Goal: Check status: Check status

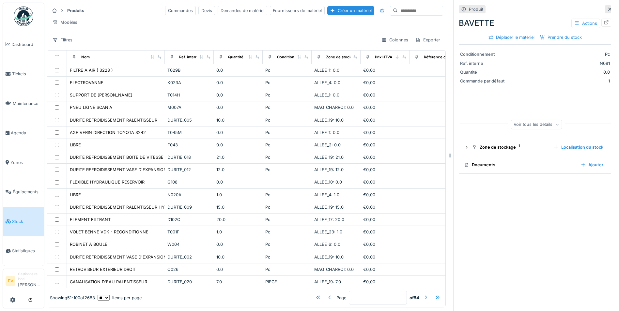
scroll to position [183, 0]
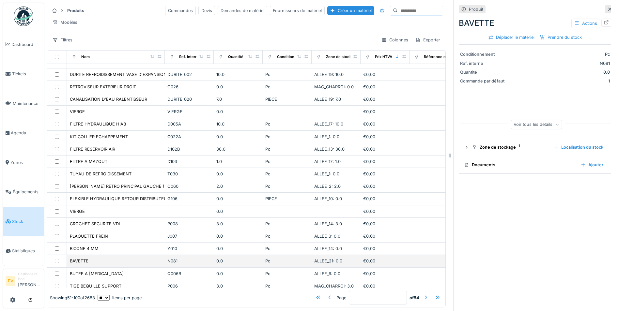
click at [211, 259] on div "N081" at bounding box center [189, 261] width 44 height 6
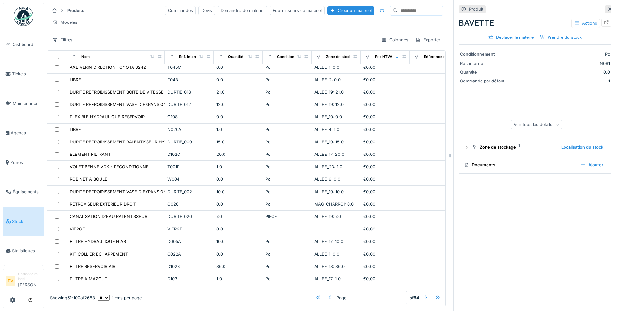
scroll to position [0, 0]
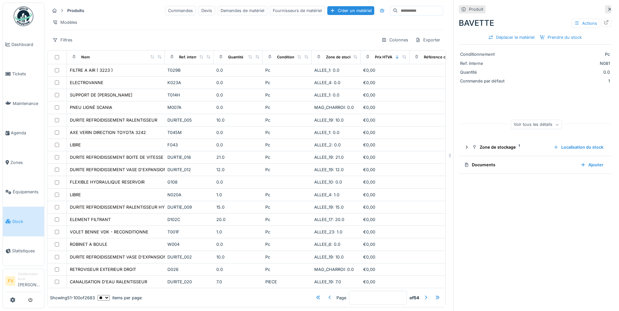
click at [327, 295] on div at bounding box center [329, 298] width 5 height 6
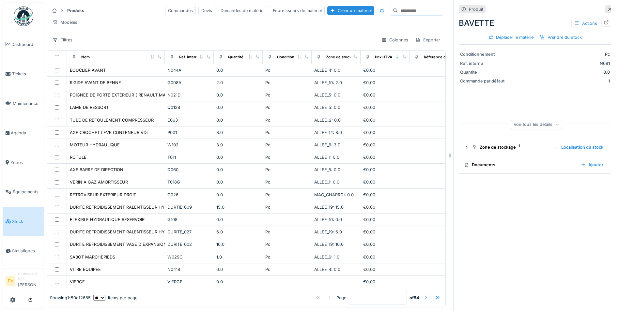
click at [423, 295] on div at bounding box center [425, 298] width 5 height 6
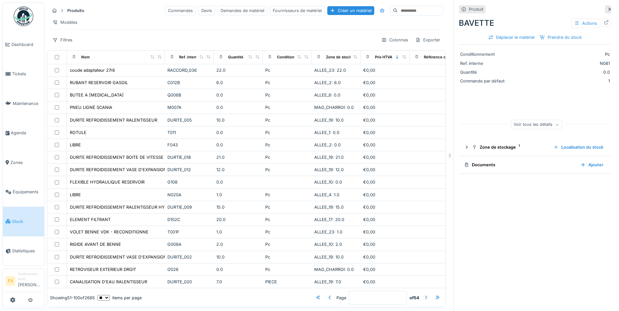
click at [423, 295] on div at bounding box center [425, 298] width 5 height 6
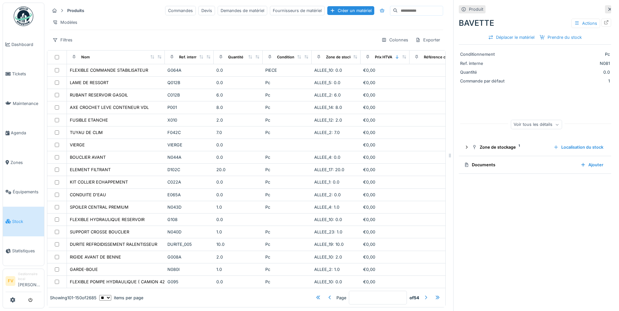
click at [423, 295] on div at bounding box center [425, 298] width 5 height 6
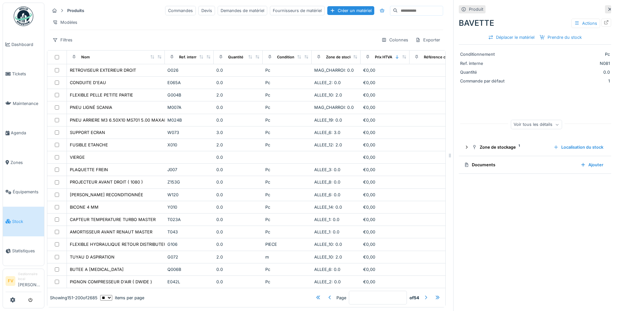
click at [423, 295] on div at bounding box center [425, 298] width 5 height 6
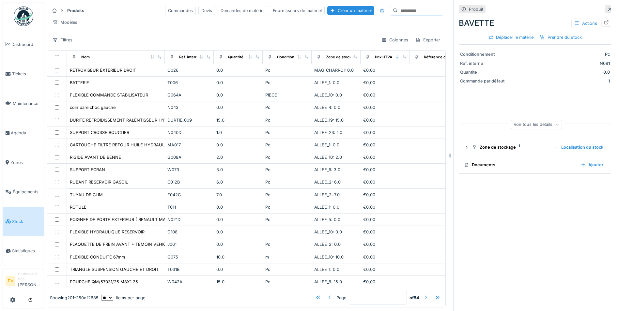
click at [423, 295] on div at bounding box center [425, 298] width 5 height 6
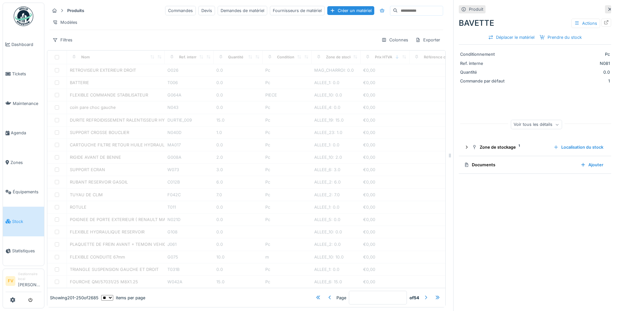
click at [423, 295] on div at bounding box center [425, 298] width 5 height 6
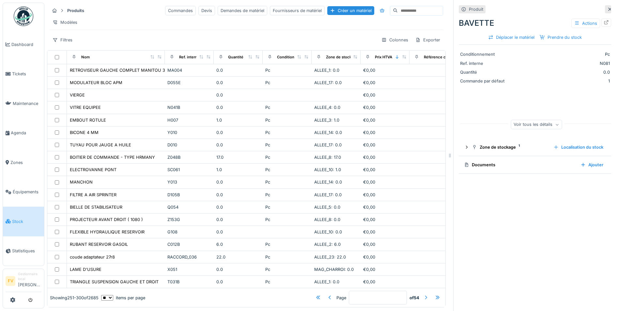
click at [423, 295] on div at bounding box center [425, 298] width 5 height 6
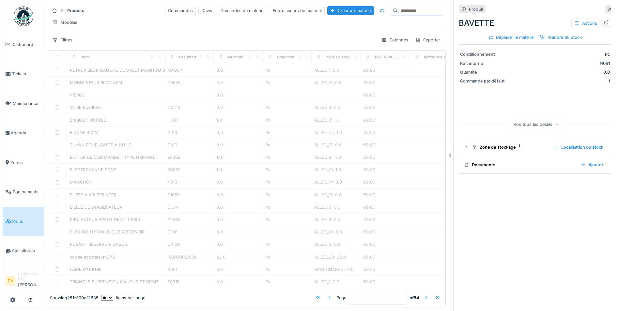
click at [423, 295] on div at bounding box center [425, 298] width 5 height 6
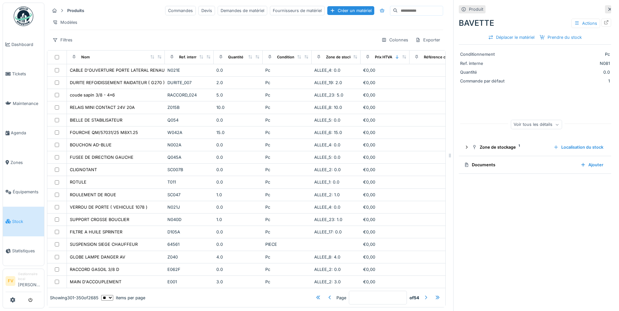
click at [423, 295] on div at bounding box center [425, 298] width 5 height 6
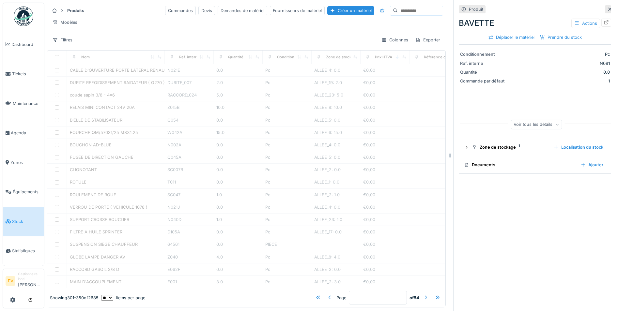
click at [423, 295] on div at bounding box center [425, 298] width 5 height 6
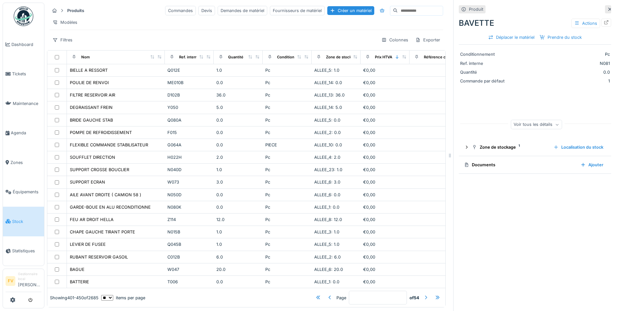
click at [423, 295] on div at bounding box center [425, 298] width 5 height 6
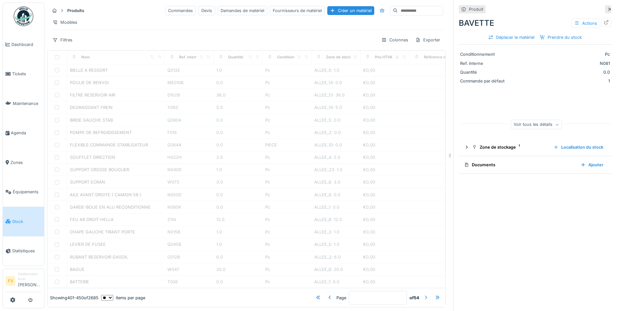
click at [423, 295] on div at bounding box center [425, 298] width 5 height 6
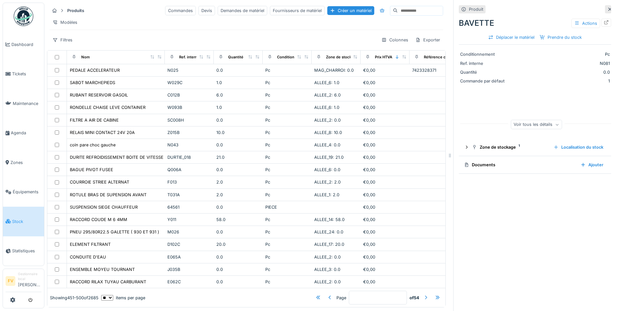
click at [423, 295] on div at bounding box center [425, 298] width 5 height 6
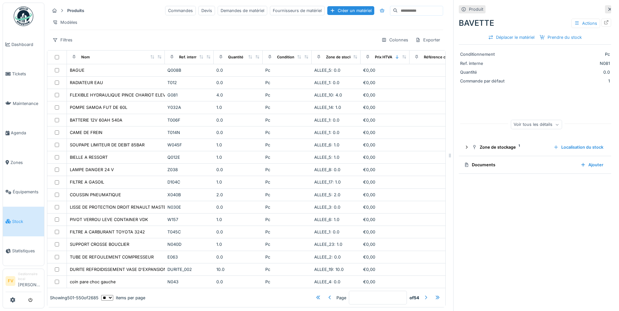
click at [423, 295] on div at bounding box center [425, 298] width 5 height 6
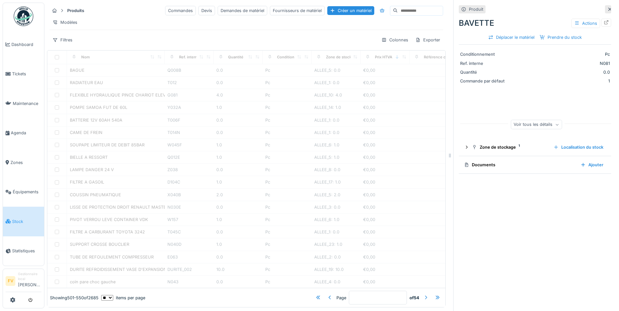
click at [423, 295] on div at bounding box center [425, 298] width 5 height 6
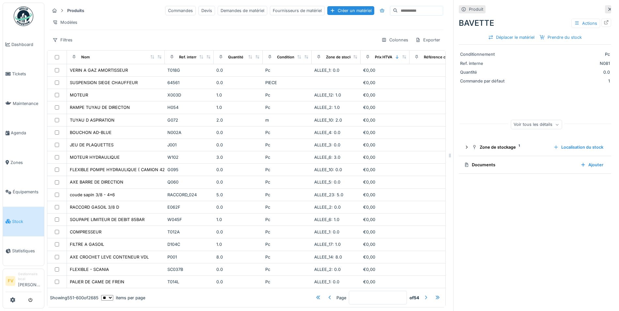
click at [423, 295] on div at bounding box center [425, 298] width 5 height 6
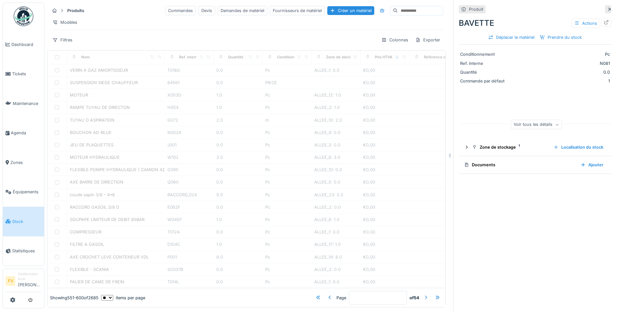
click at [423, 295] on div at bounding box center [425, 298] width 5 height 6
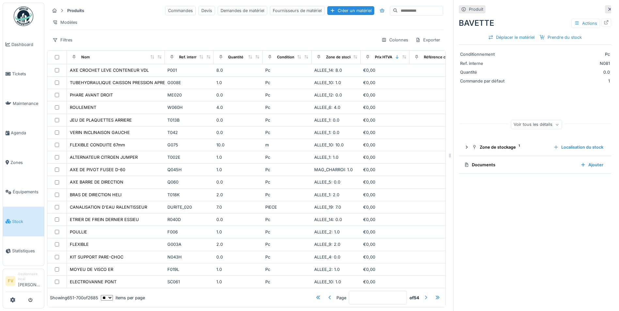
click at [423, 295] on div at bounding box center [425, 298] width 5 height 6
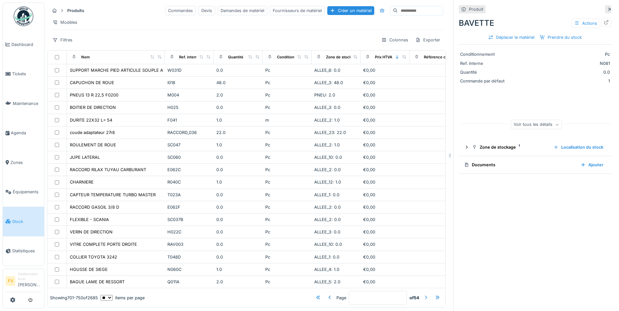
click at [423, 295] on div at bounding box center [425, 298] width 5 height 6
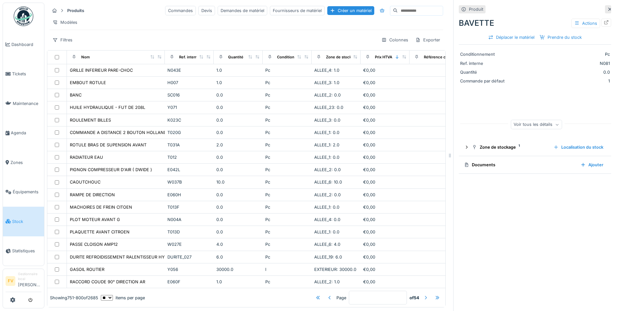
click at [423, 295] on div at bounding box center [425, 298] width 5 height 6
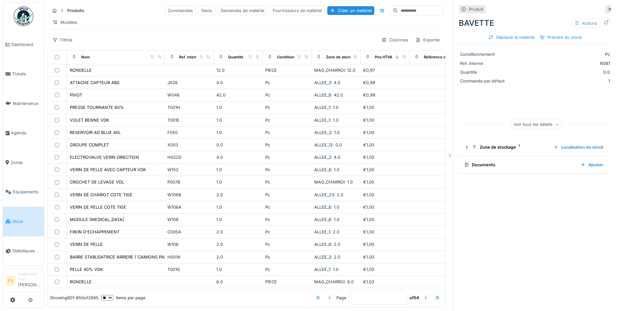
click at [327, 295] on div at bounding box center [329, 298] width 5 height 6
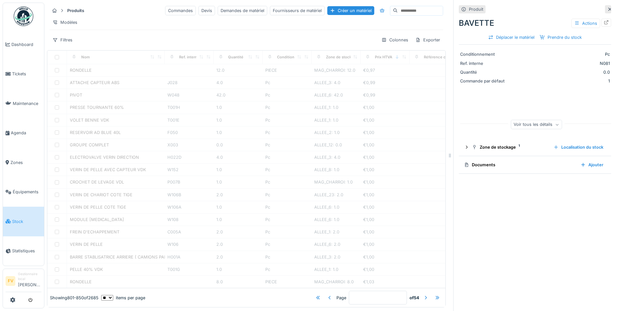
type input "**"
